Goal: Task Accomplishment & Management: Manage account settings

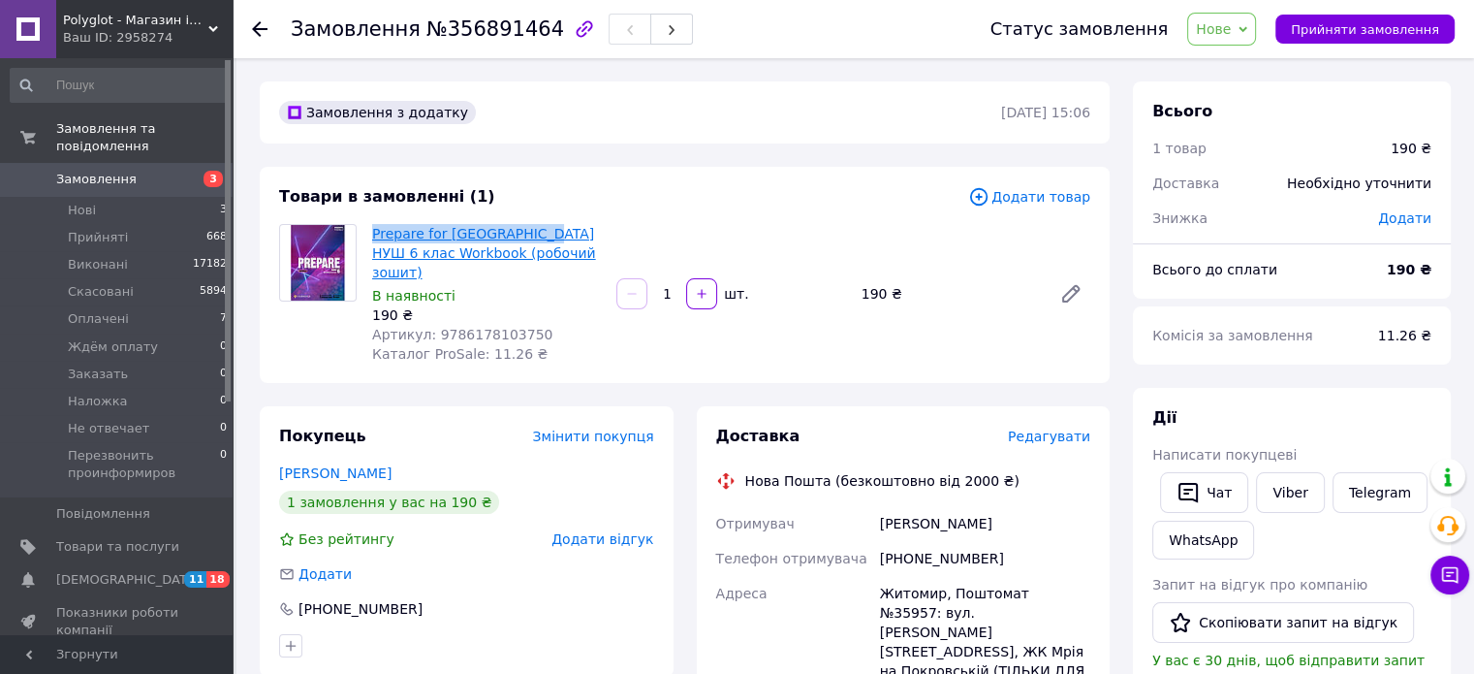
drag, startPoint x: 370, startPoint y: 235, endPoint x: 533, endPoint y: 236, distance: 162.8
click at [533, 236] on div "Prepare for Ukraine НУШ 6 клас Workbook (робочий зошит) В наявності 190 ₴ Артик…" at bounding box center [486, 293] width 244 height 147
click at [613, 274] on div "1   шт." at bounding box center [731, 293] width 244 height 39
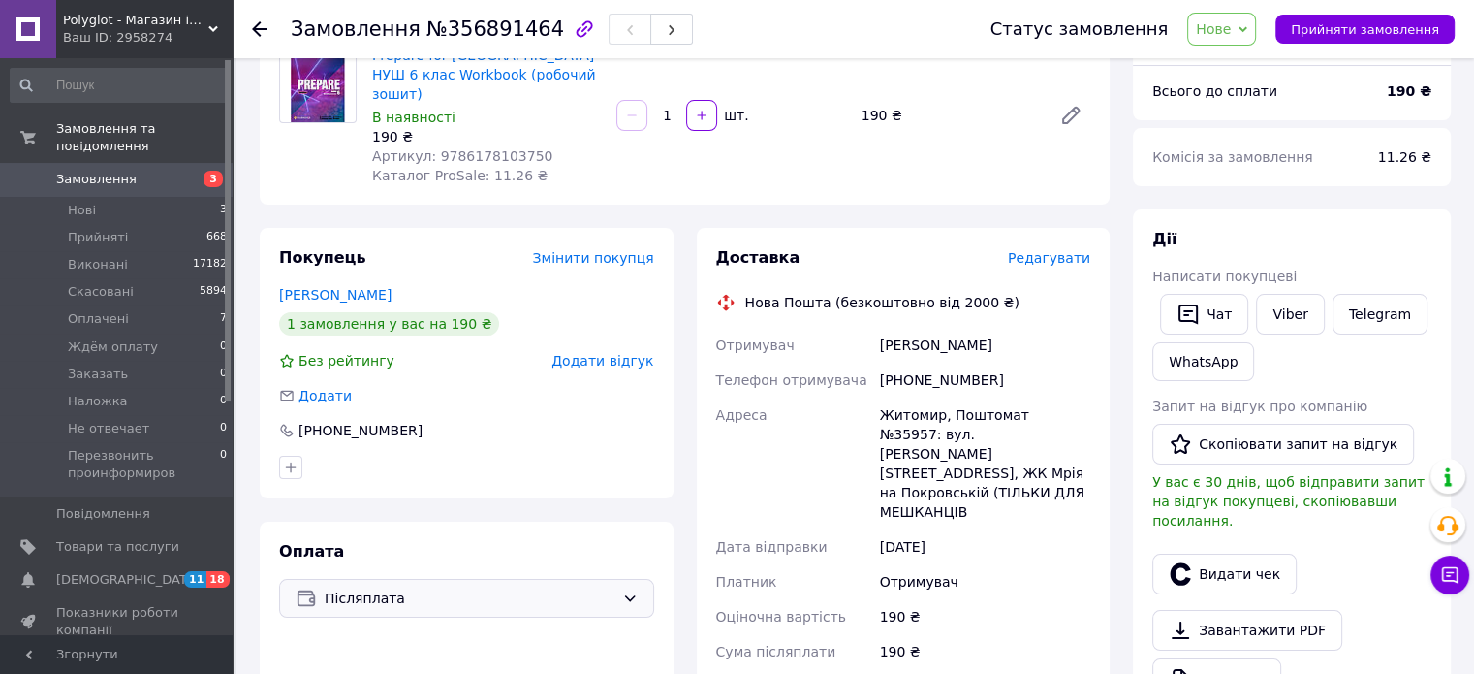
scroll to position [291, 0]
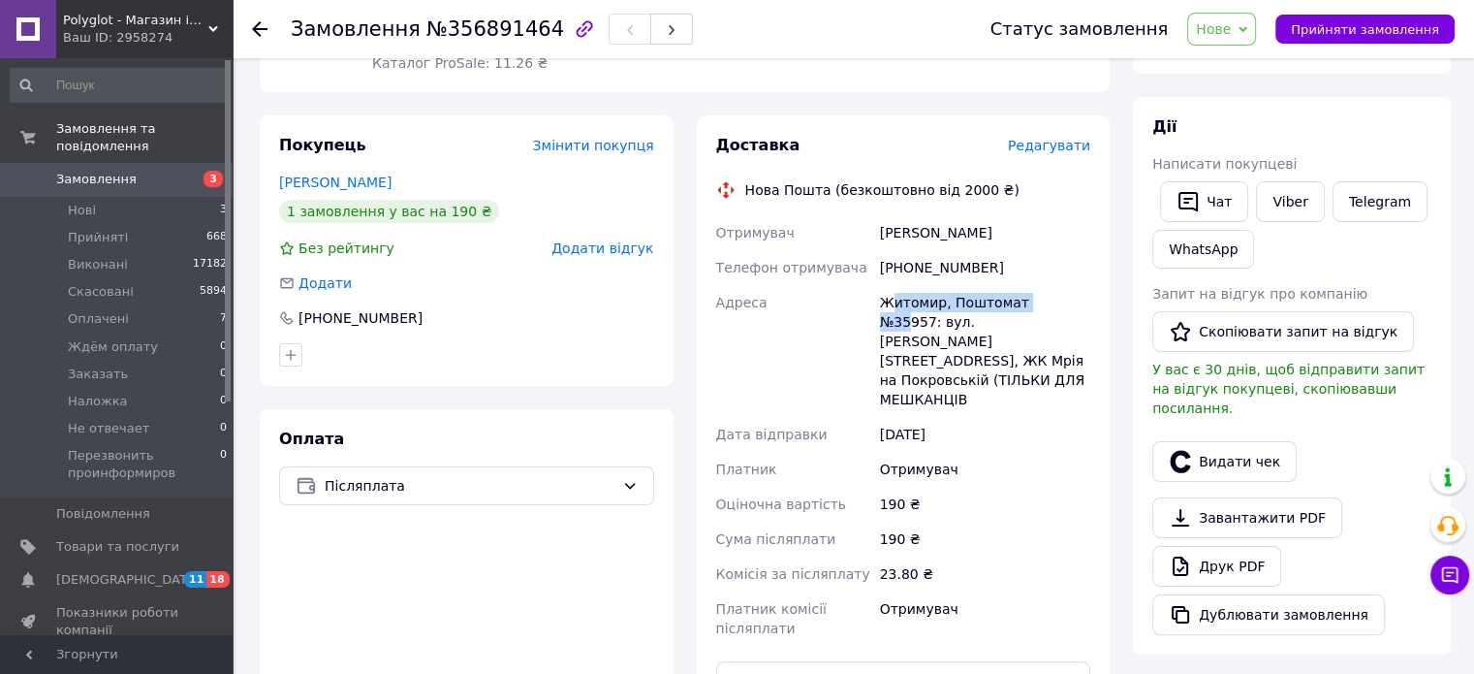
drag, startPoint x: 892, startPoint y: 281, endPoint x: 1044, endPoint y: 290, distance: 152.4
click at [1044, 290] on div "Житомир, Поштомат №35957: вул. Євгена Рихліка, 15, ЖК Мрія на Покровській (ТІЛЬ…" at bounding box center [985, 351] width 218 height 132
drag, startPoint x: 1053, startPoint y: 278, endPoint x: 1069, endPoint y: 277, distance: 16.5
click at [1055, 285] on div "Житомир, Поштомат №35957: вул. Євгена Рихліка, 15, ЖК Мрія на Покровській (ТІЛЬ…" at bounding box center [985, 351] width 218 height 132
click at [1036, 250] on div "+380686288335" at bounding box center [985, 267] width 218 height 35
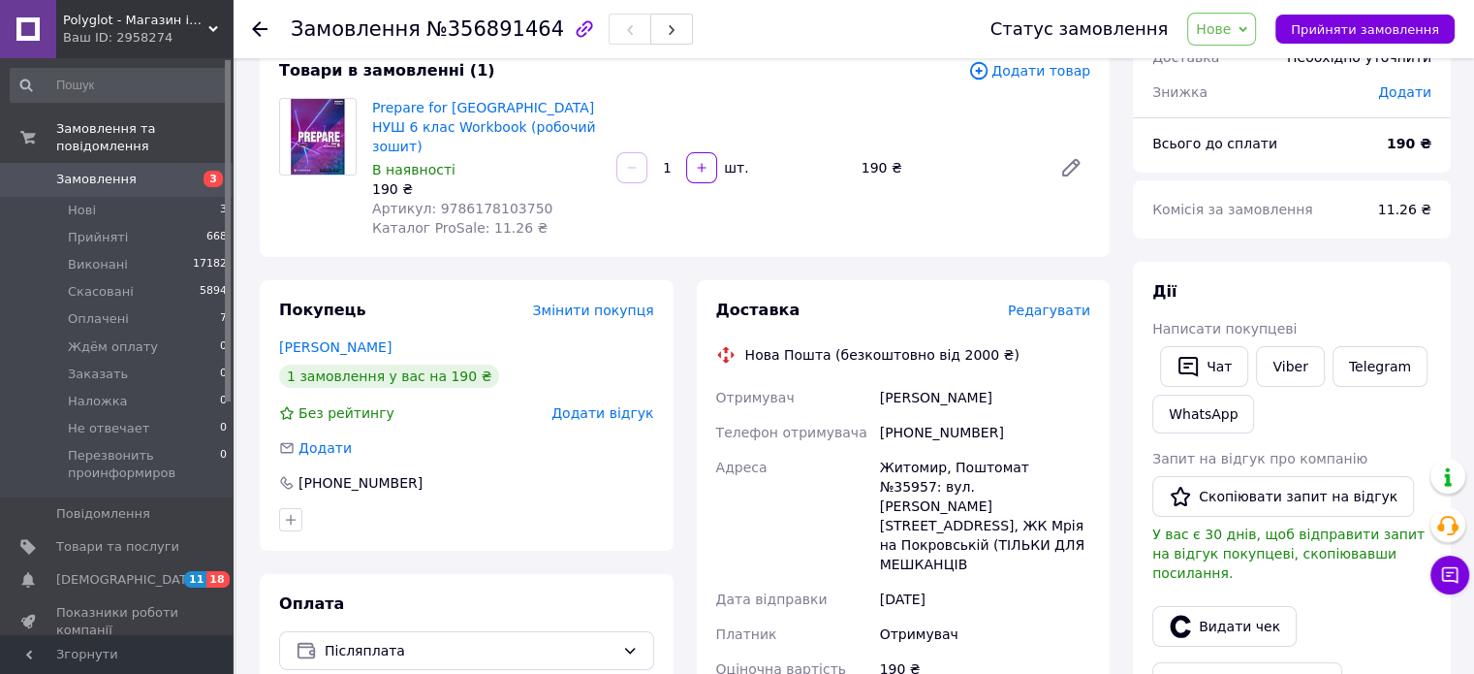
scroll to position [0, 0]
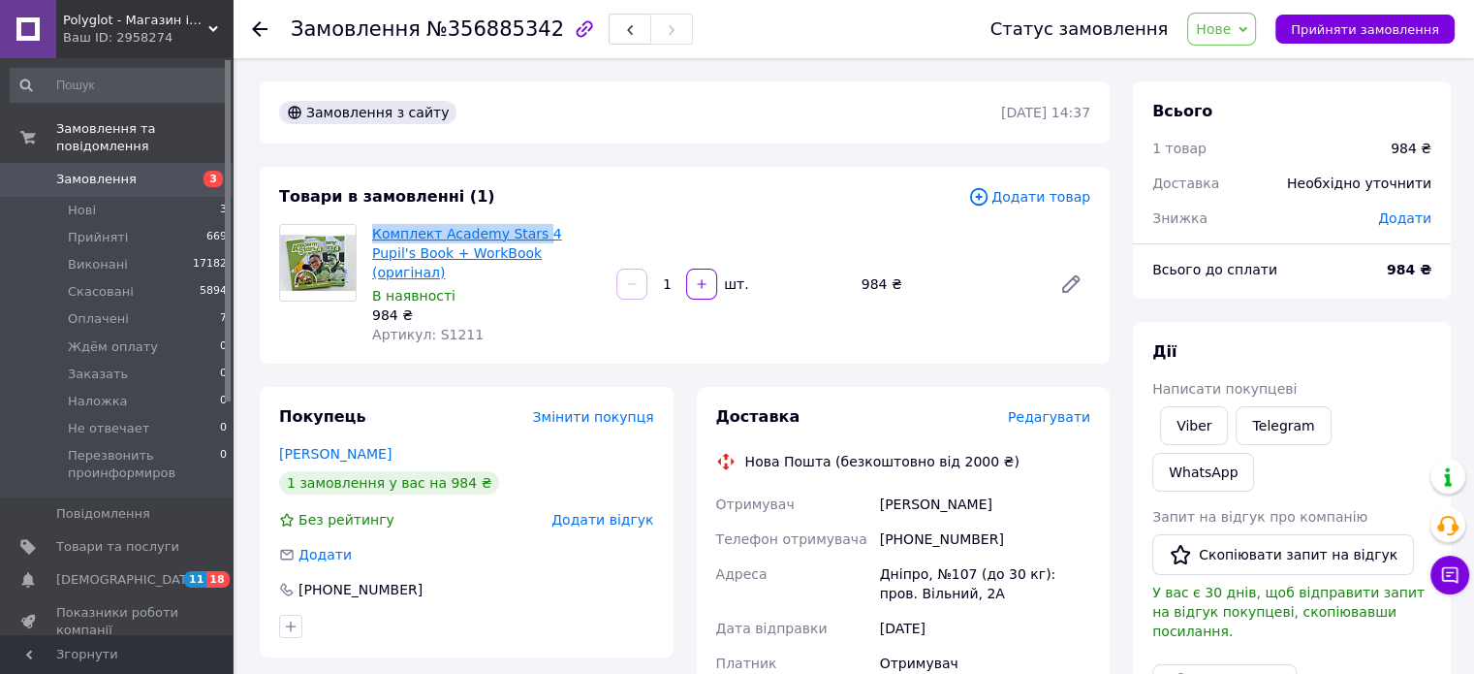
drag, startPoint x: 368, startPoint y: 233, endPoint x: 529, endPoint y: 239, distance: 161.0
click at [529, 239] on div "Комплект Academy Stars 4 Pupil's Book + WorkBook (оригінал) В наявності 984 ₴ А…" at bounding box center [486, 284] width 244 height 128
click at [665, 186] on div "Товари в замовленні (1)" at bounding box center [623, 197] width 689 height 22
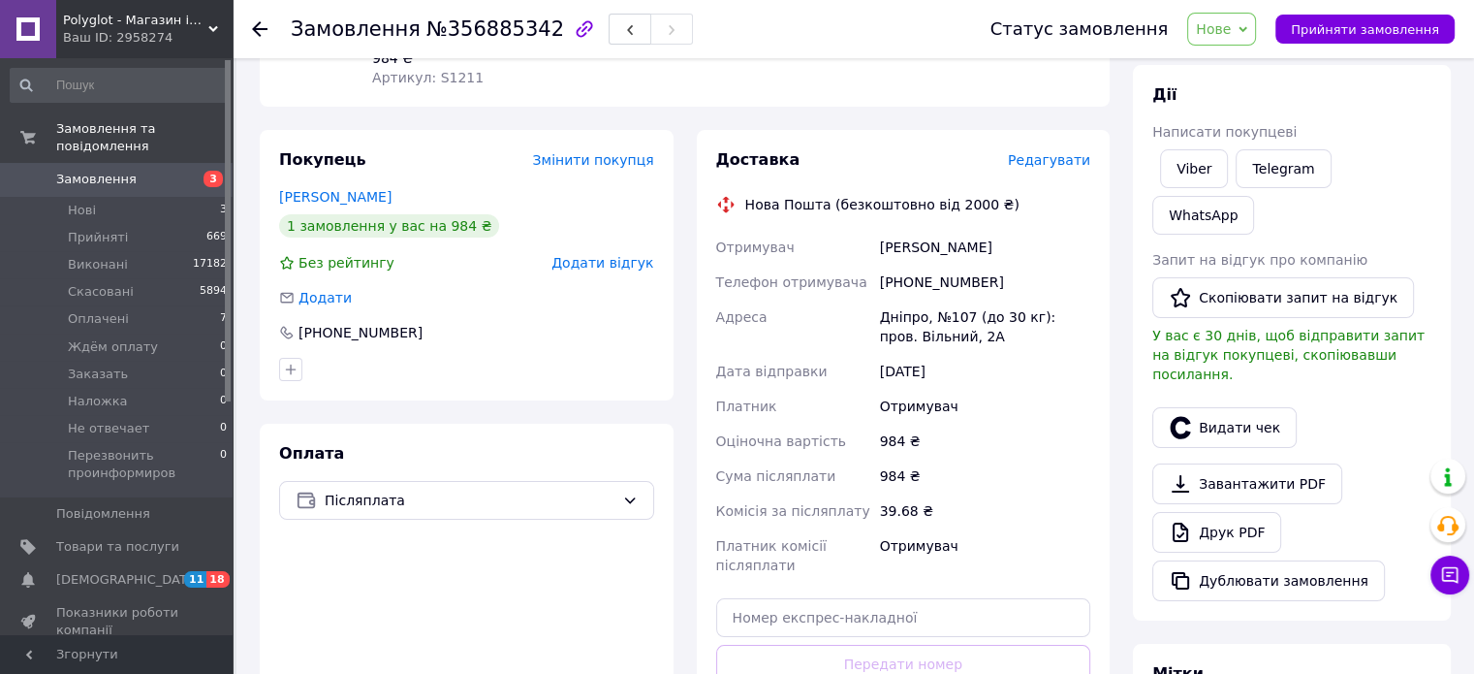
scroll to position [291, 0]
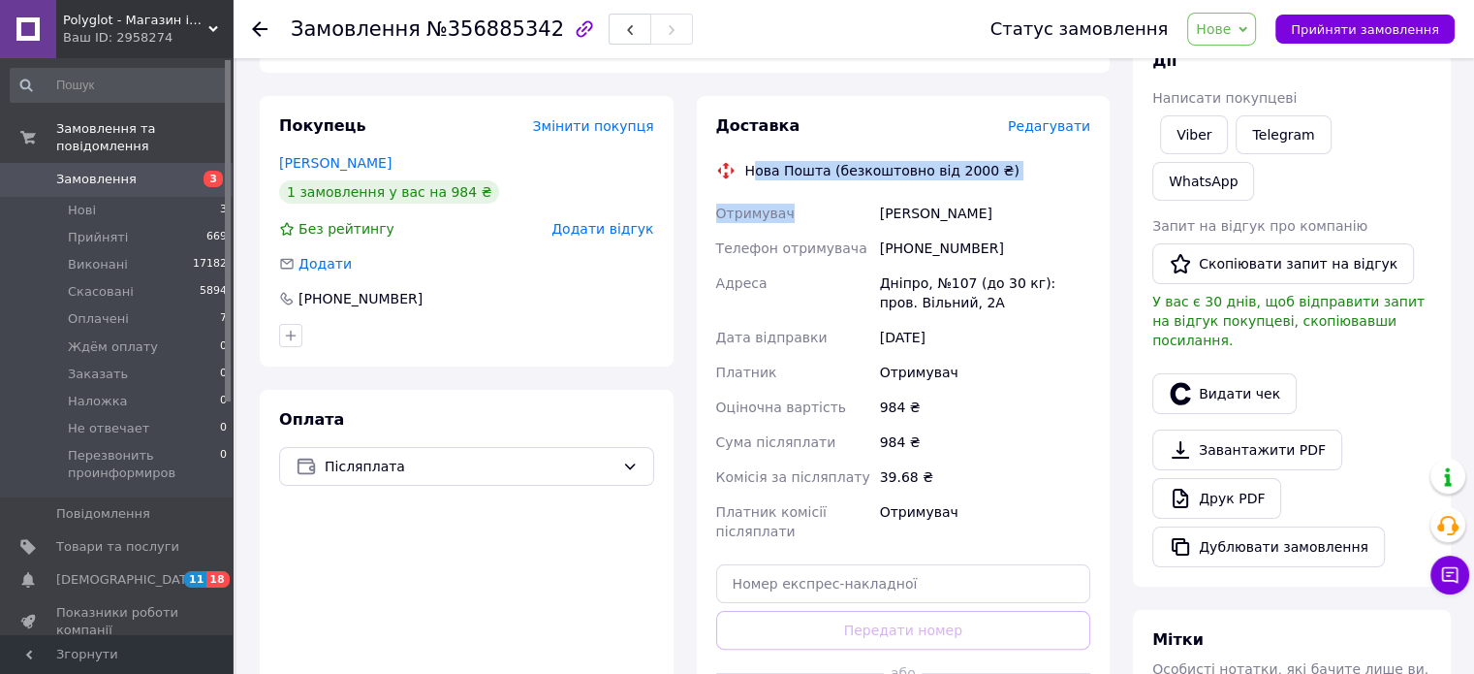
drag, startPoint x: 750, startPoint y: 154, endPoint x: 841, endPoint y: 189, distance: 97.6
click at [838, 186] on div "Доставка Редагувати Нова Пошта (безкоштовно від 2000 ₴) Отримувач Слонь Ольга Т…" at bounding box center [903, 425] width 375 height 620
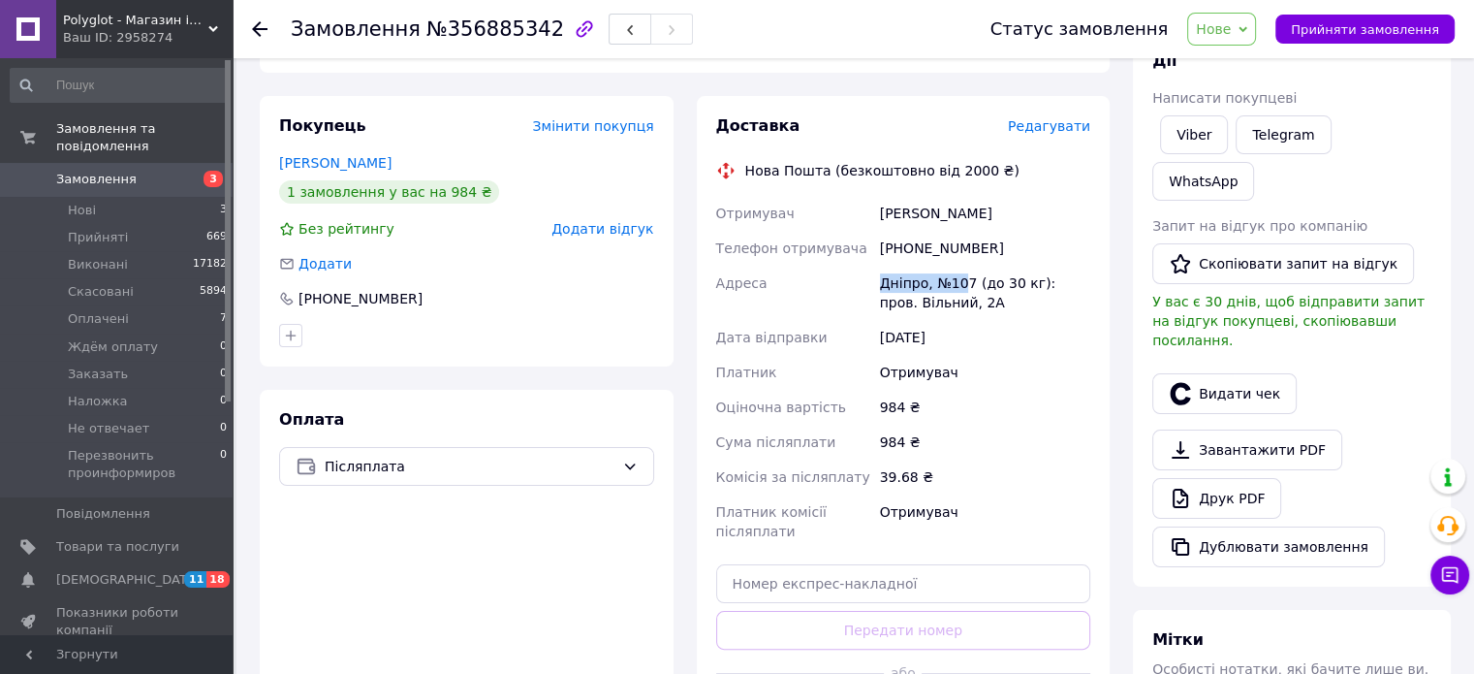
drag, startPoint x: 900, startPoint y: 261, endPoint x: 961, endPoint y: 263, distance: 61.1
click at [961, 263] on div "Отримувач Слонь Ольга Телефон отримувача +380968931434 Адреса Дніпро, №107 (до …" at bounding box center [903, 372] width 383 height 353
click at [979, 329] on div "[DATE]" at bounding box center [985, 337] width 218 height 35
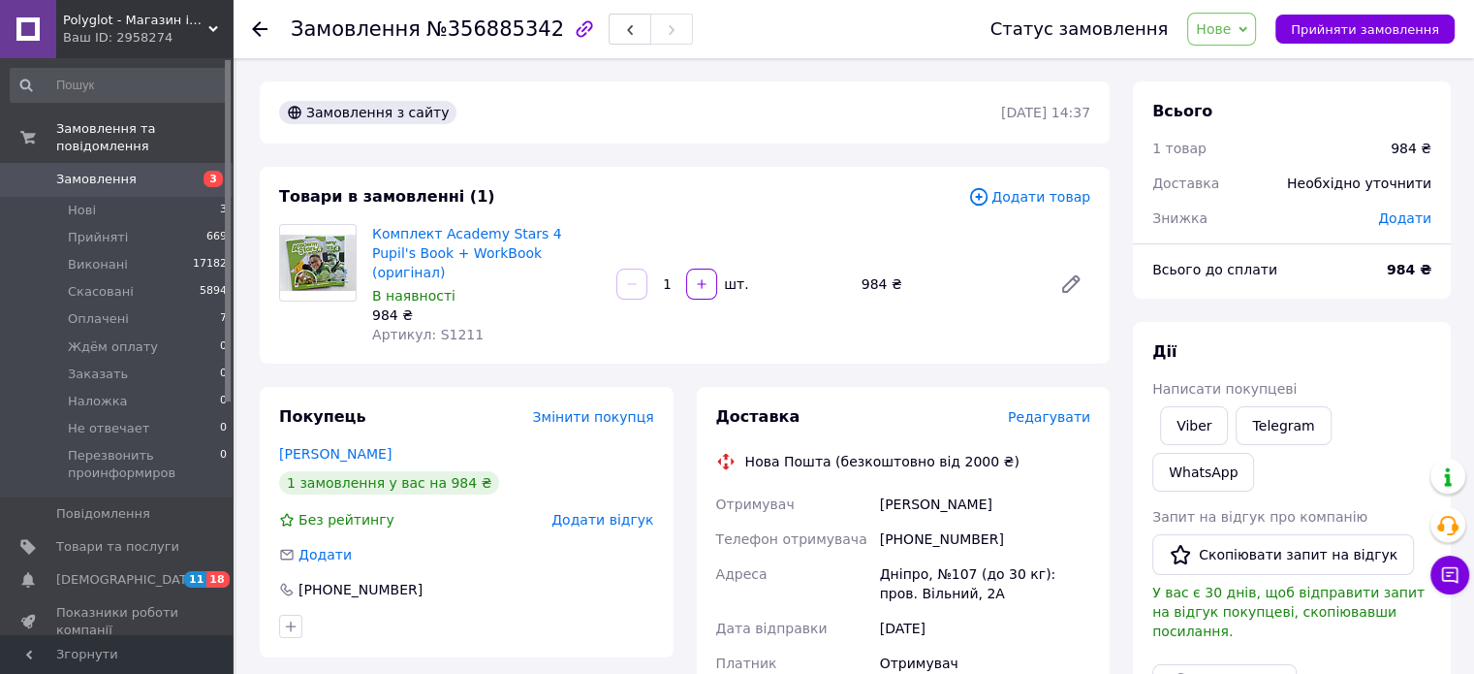
scroll to position [97, 0]
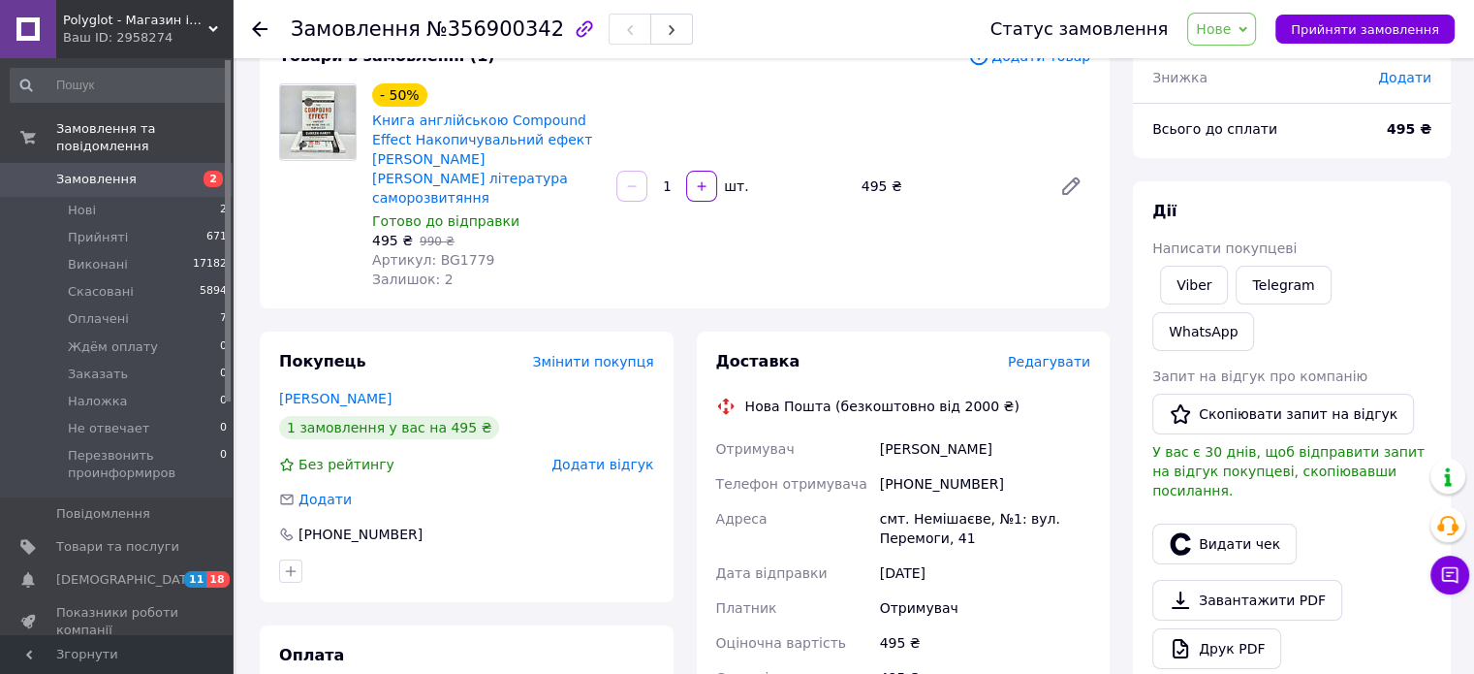
scroll to position [291, 0]
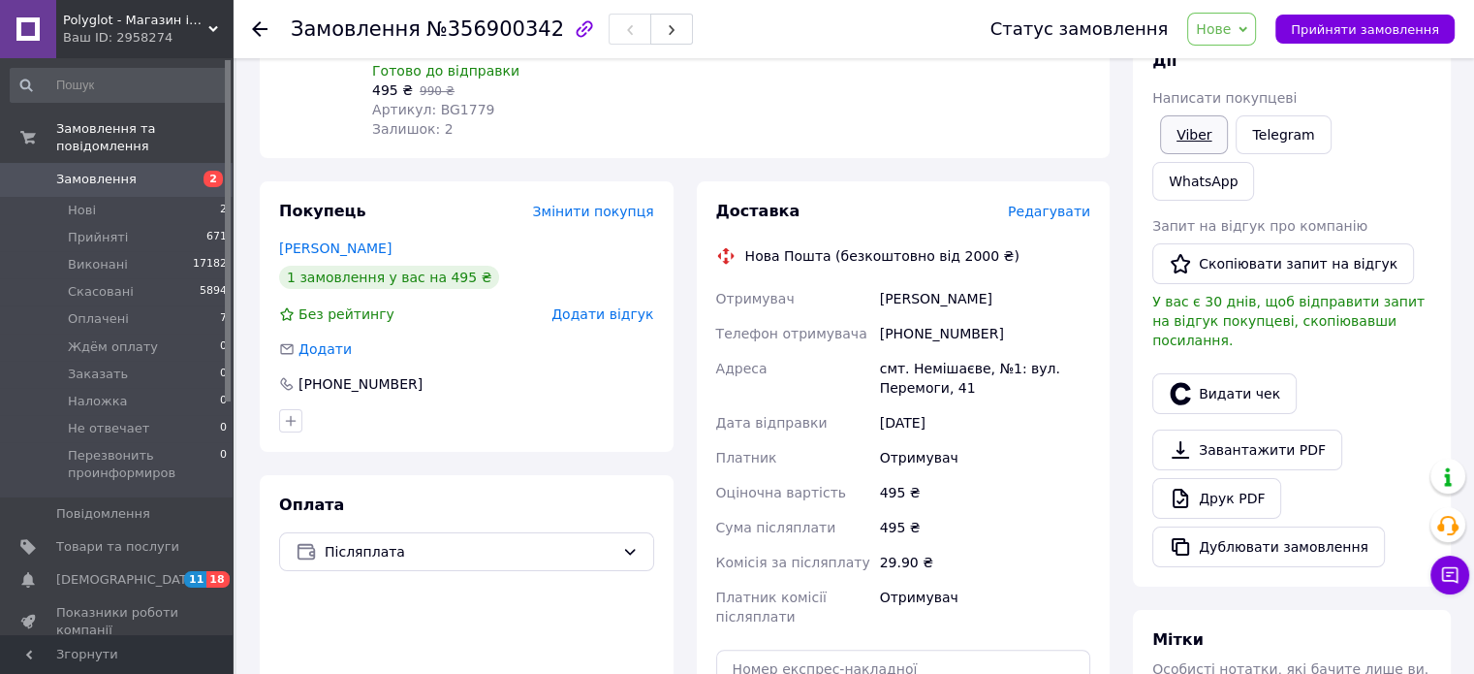
click at [1181, 122] on link "Viber" at bounding box center [1194, 134] width 68 height 39
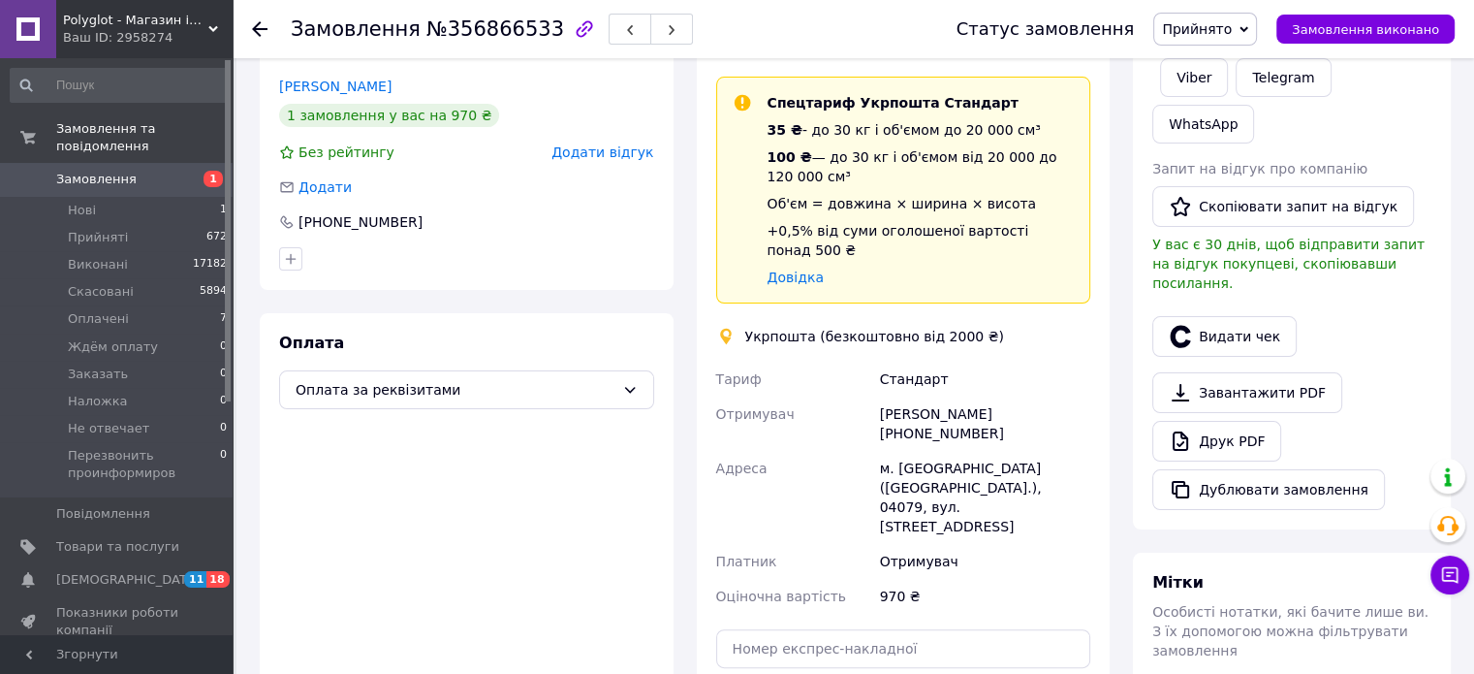
scroll to position [485, 0]
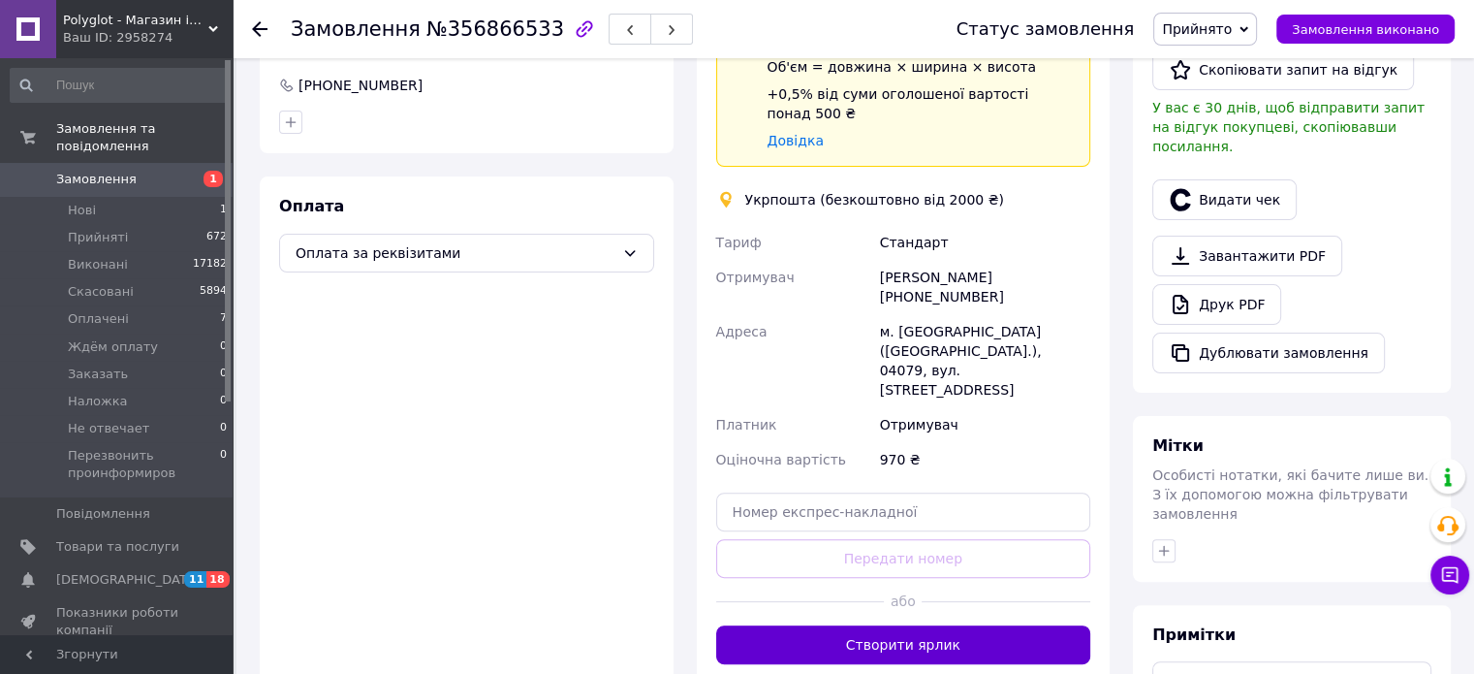
click at [929, 625] on button "Створити ярлик" at bounding box center [903, 644] width 375 height 39
click at [913, 625] on button "Створити ярлик" at bounding box center [903, 644] width 375 height 39
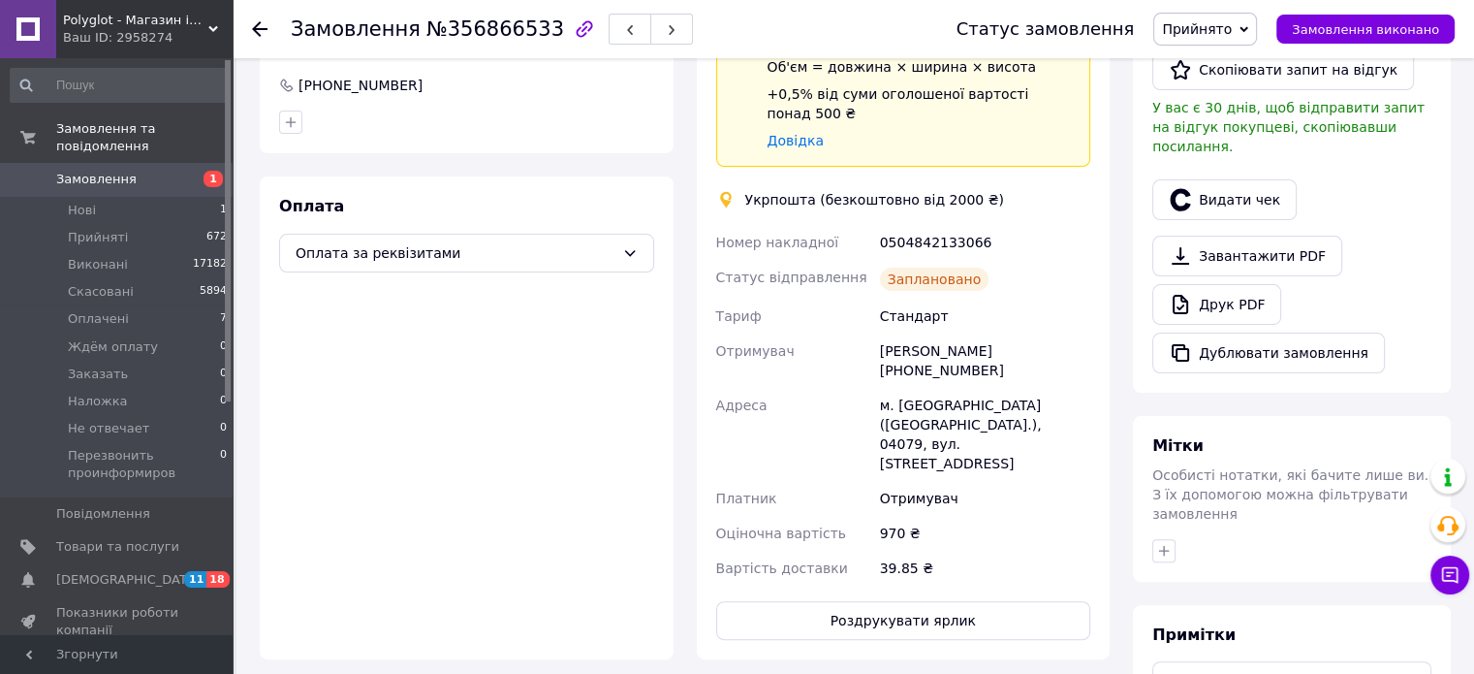
click at [934, 226] on div "0504842133066" at bounding box center [985, 242] width 218 height 35
copy div "0504842133066"
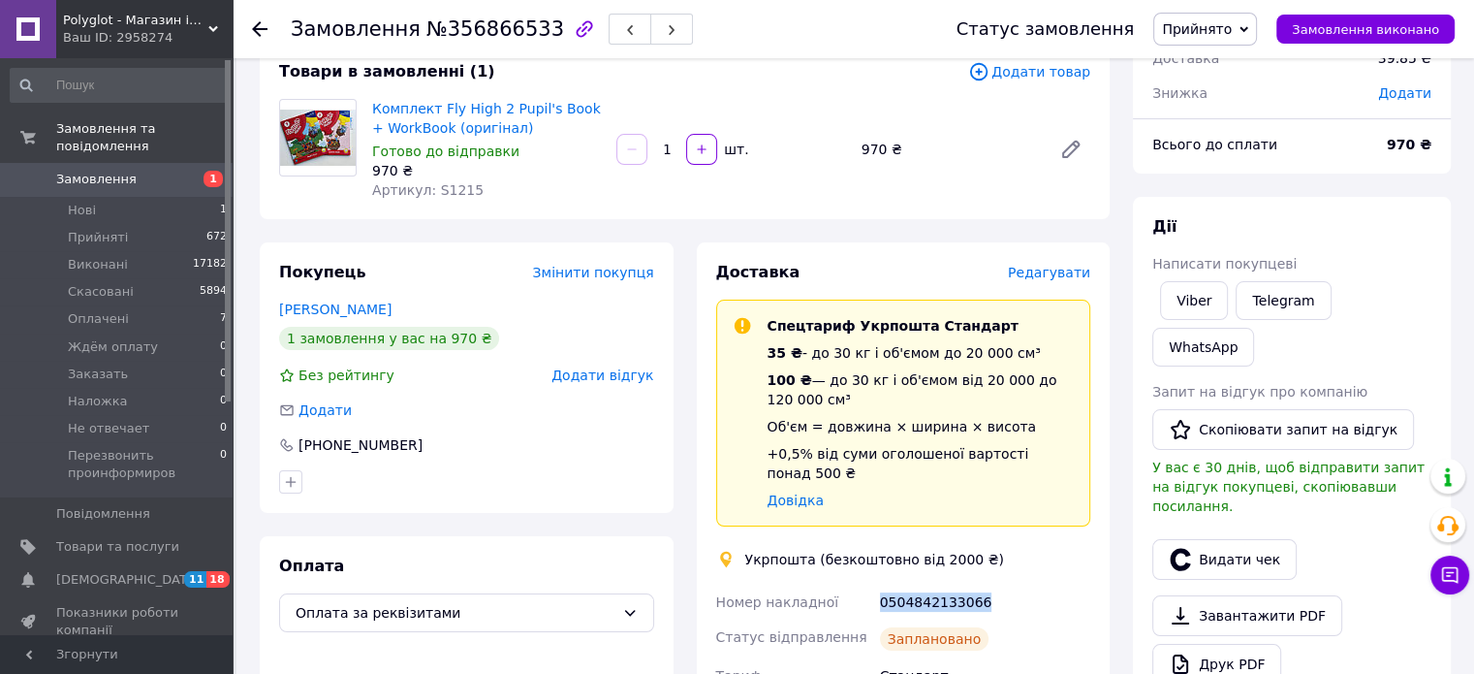
scroll to position [97, 0]
